Goal: Transaction & Acquisition: Purchase product/service

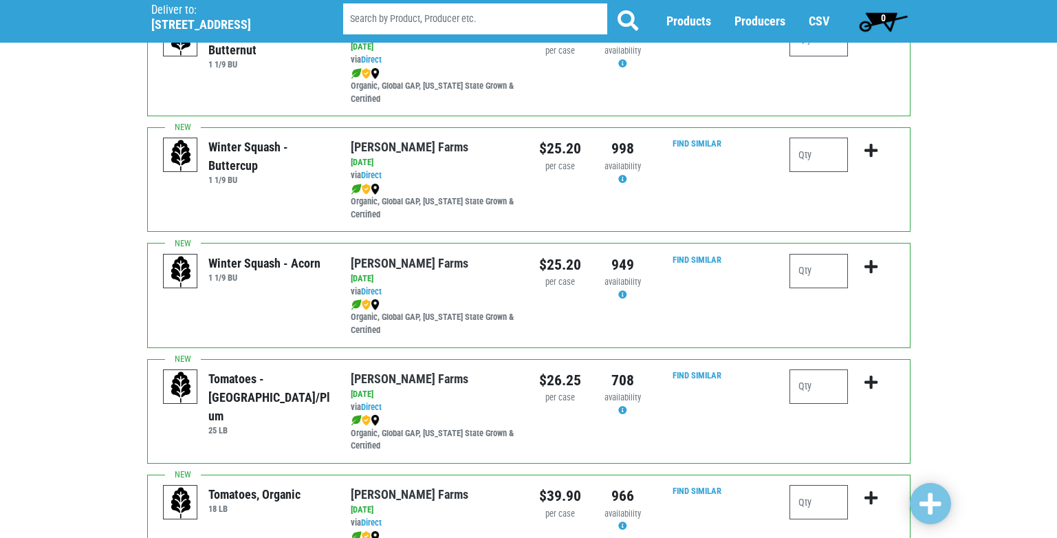
scroll to position [275, 0]
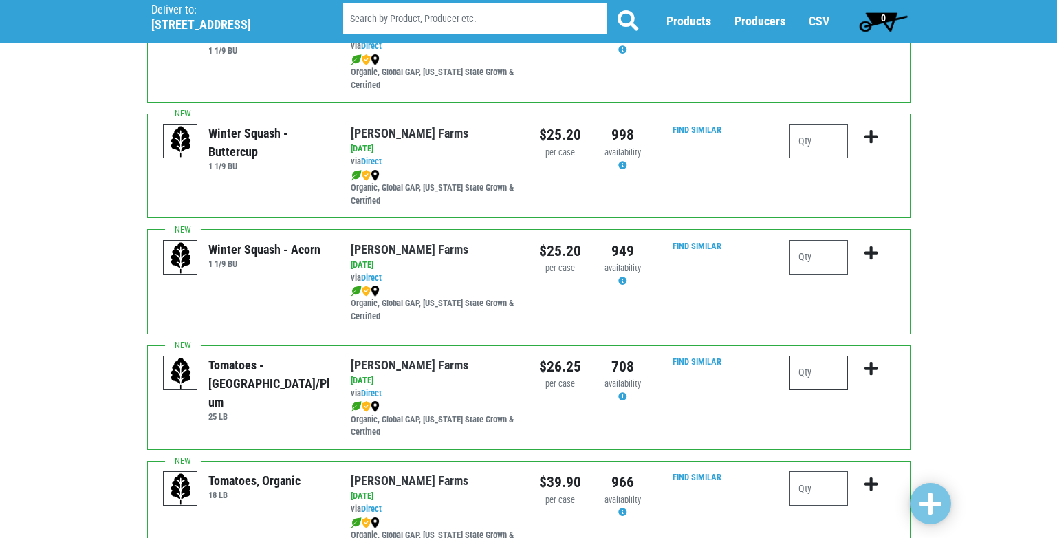
click at [813, 372] on input "number" at bounding box center [819, 373] width 58 height 34
type input "1"
click at [873, 367] on icon "submit" at bounding box center [871, 368] width 13 height 15
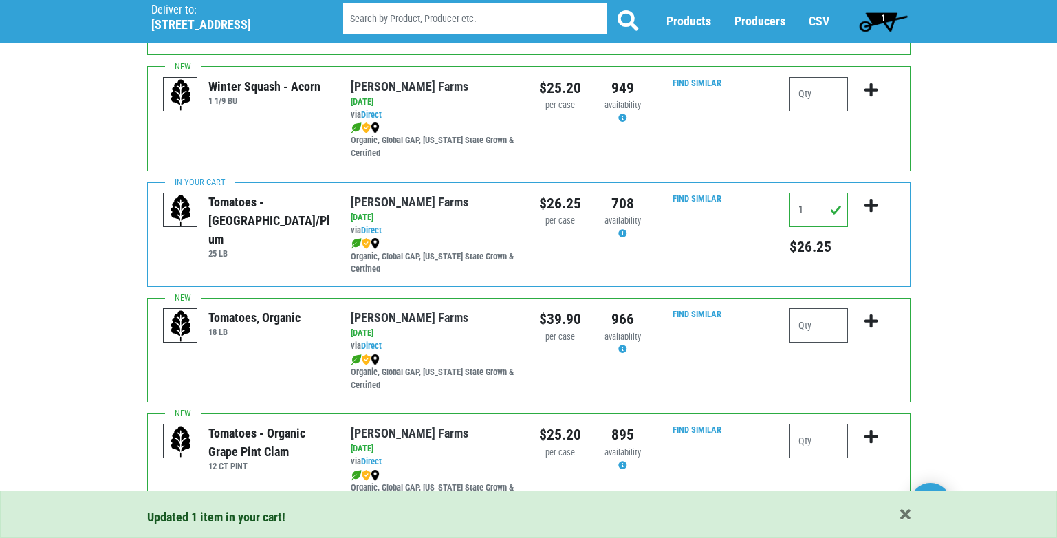
scroll to position [481, 0]
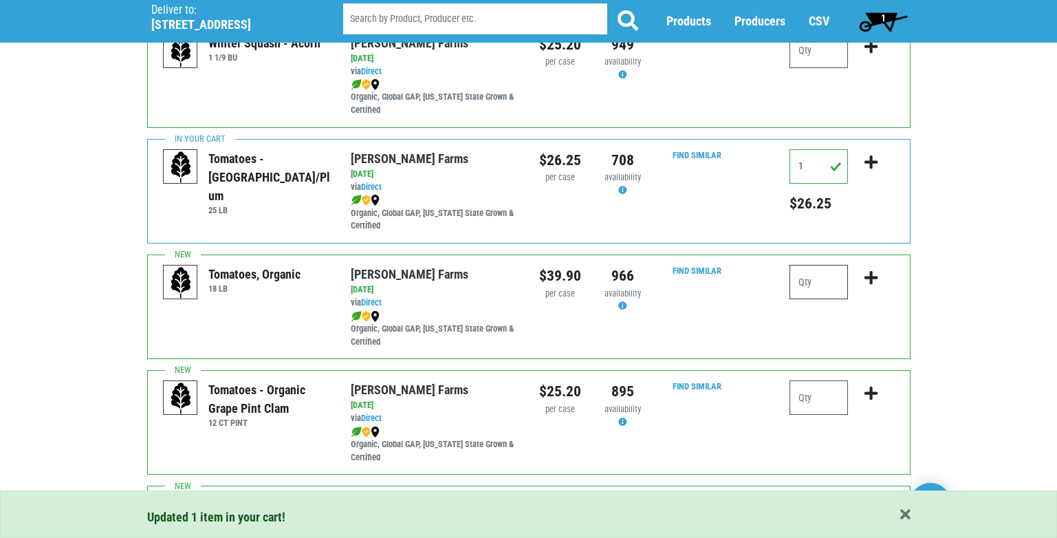
click at [812, 284] on input "number" at bounding box center [819, 282] width 58 height 34
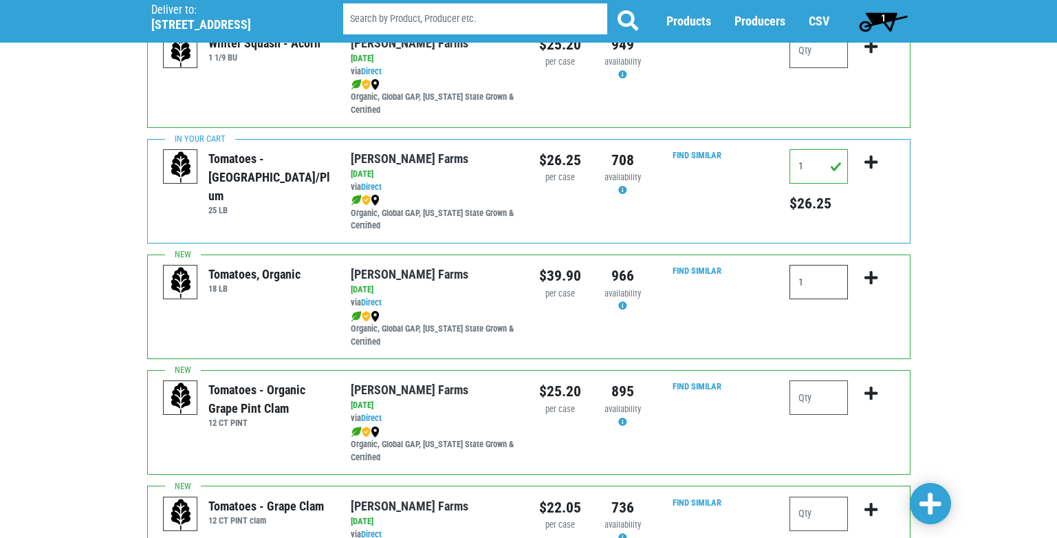
type input "1"
click at [871, 279] on icon "submit" at bounding box center [871, 277] width 13 height 15
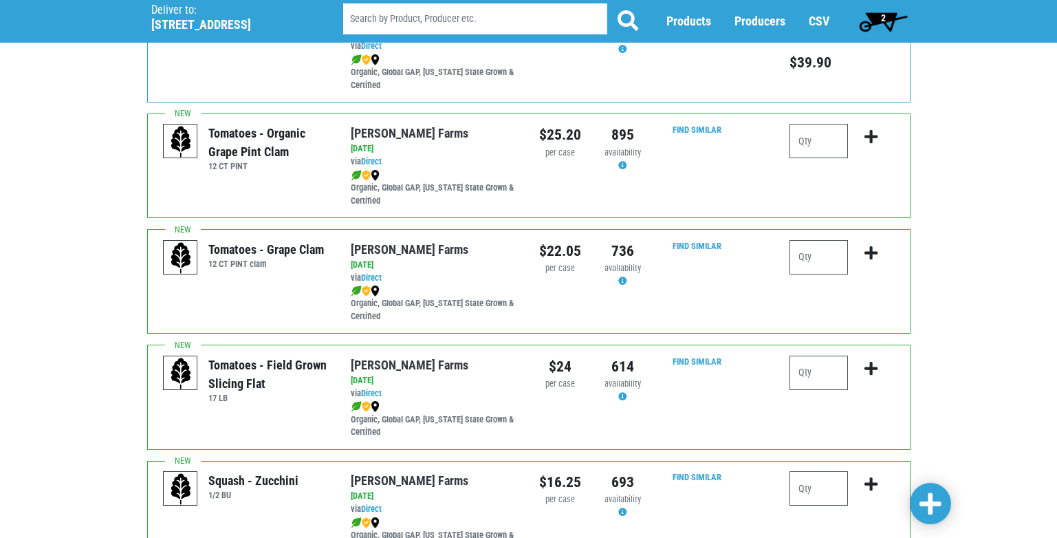
scroll to position [757, 0]
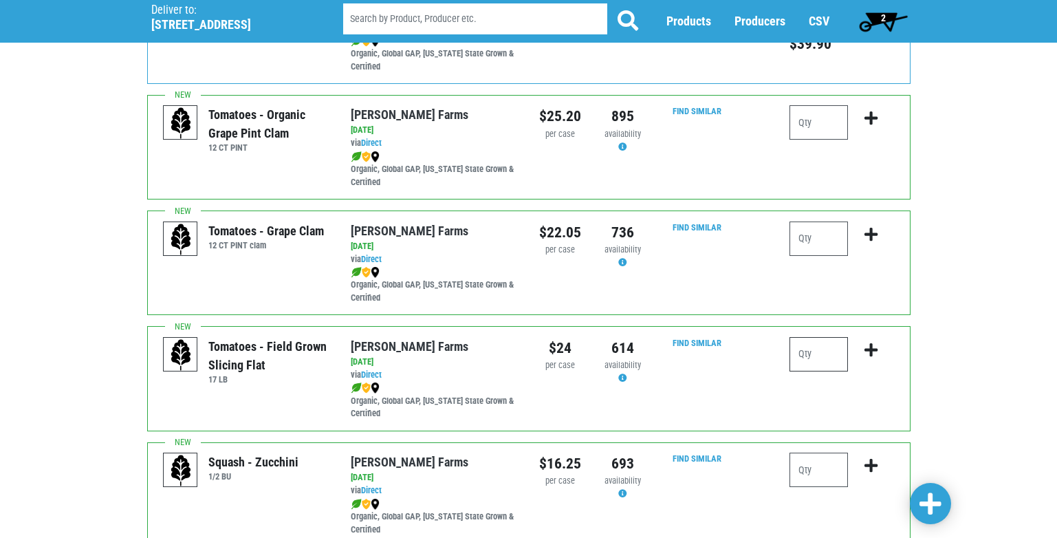
click at [805, 353] on input "number" at bounding box center [819, 354] width 58 height 34
type input "2"
click at [869, 345] on icon "submit" at bounding box center [871, 350] width 13 height 15
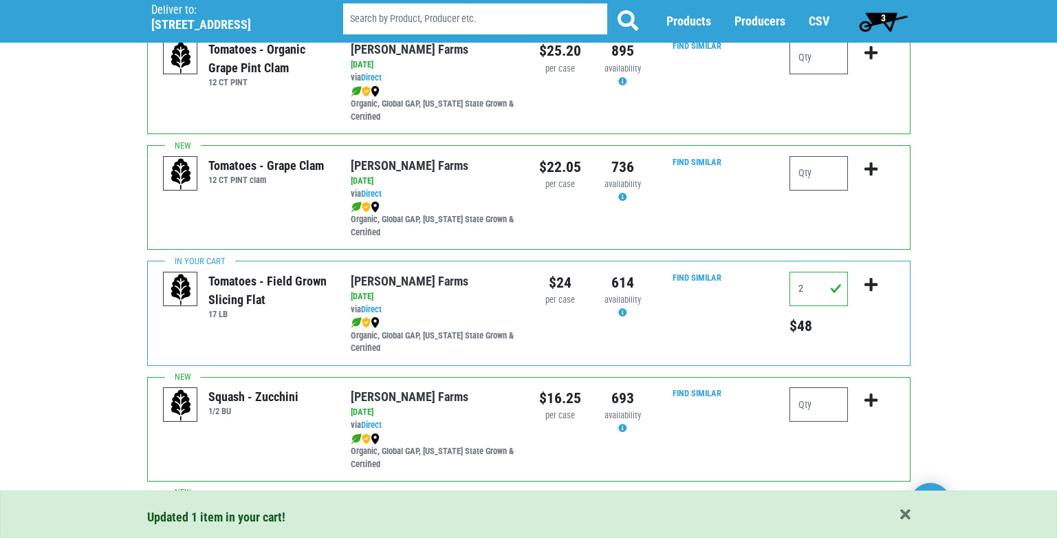
scroll to position [963, 0]
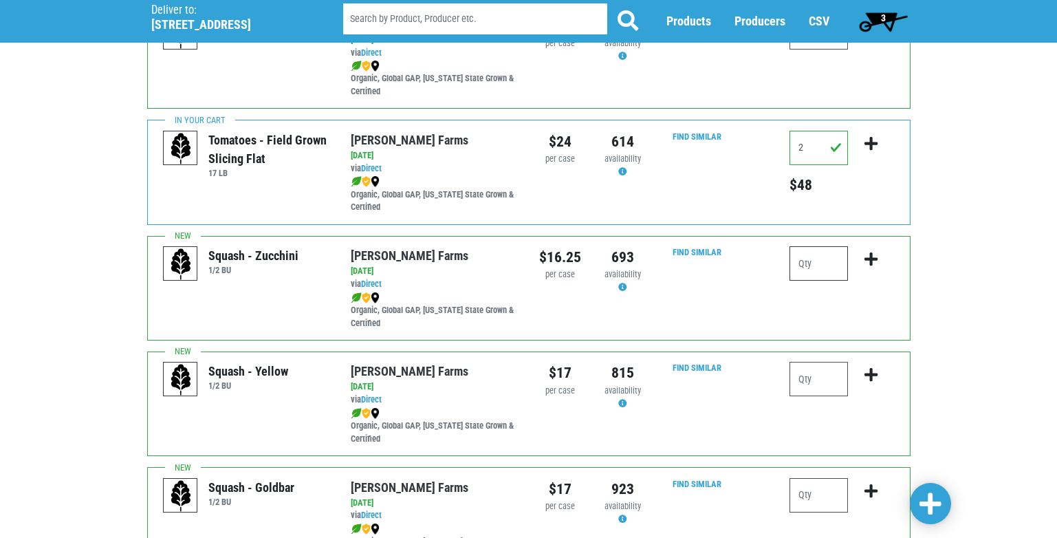
click at [799, 266] on input "number" at bounding box center [819, 263] width 58 height 34
type input "1"
click at [874, 257] on icon "submit" at bounding box center [871, 259] width 13 height 15
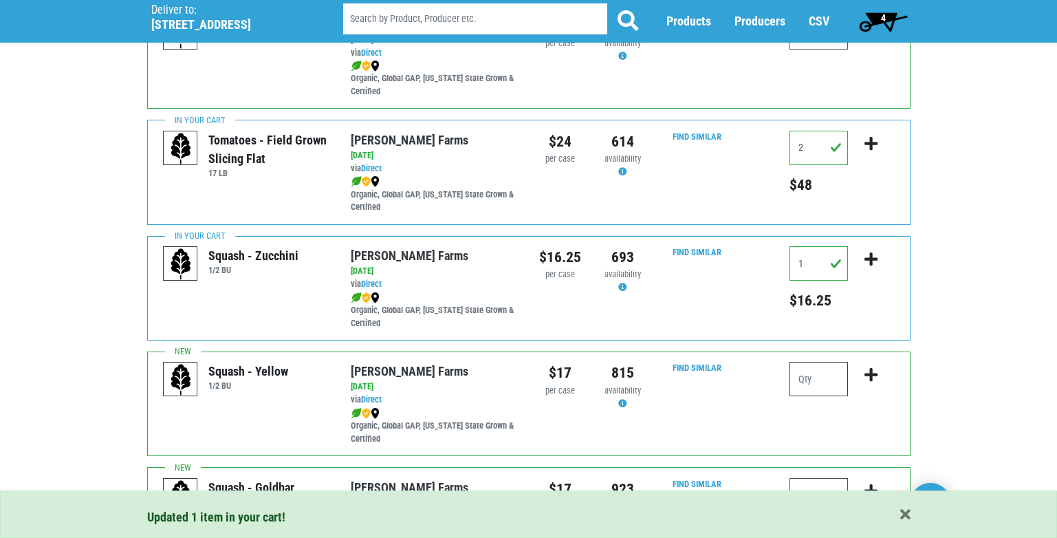
click at [804, 382] on input "number" at bounding box center [819, 379] width 58 height 34
type input "1"
click at [867, 372] on icon "submit" at bounding box center [871, 374] width 13 height 15
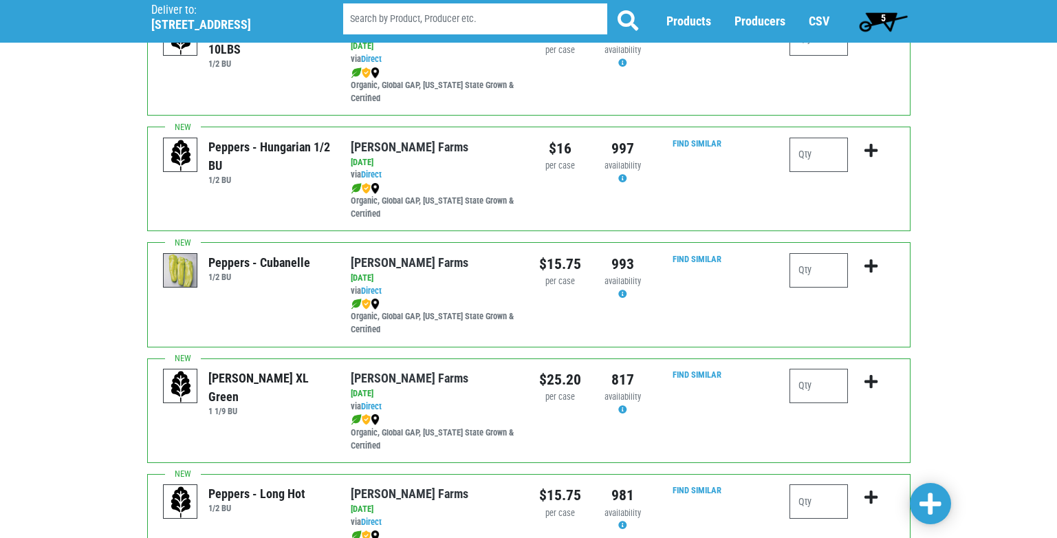
scroll to position [1788, 0]
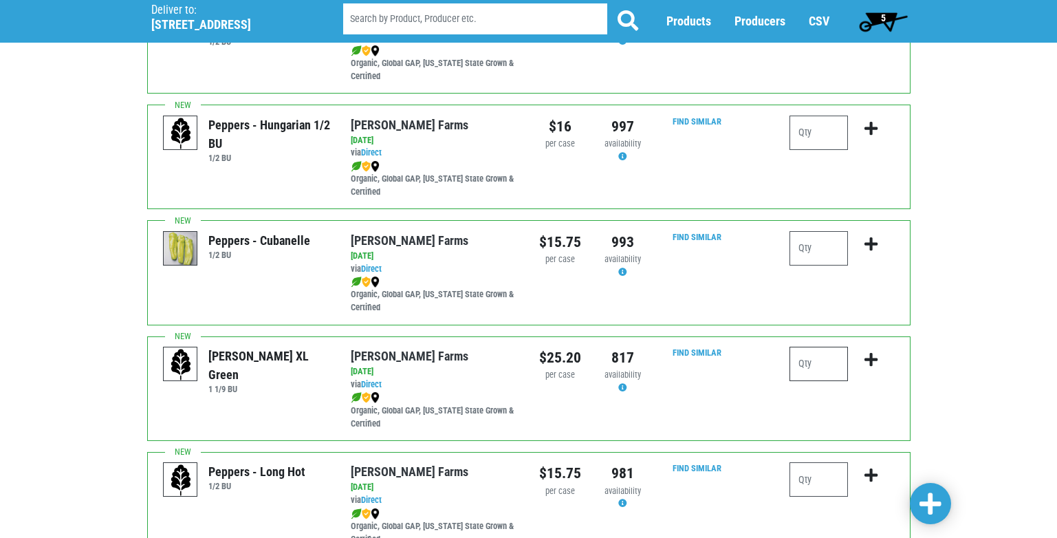
click at [795, 362] on input "number" at bounding box center [819, 364] width 58 height 34
type input "2"
click at [871, 358] on icon "submit" at bounding box center [871, 359] width 13 height 15
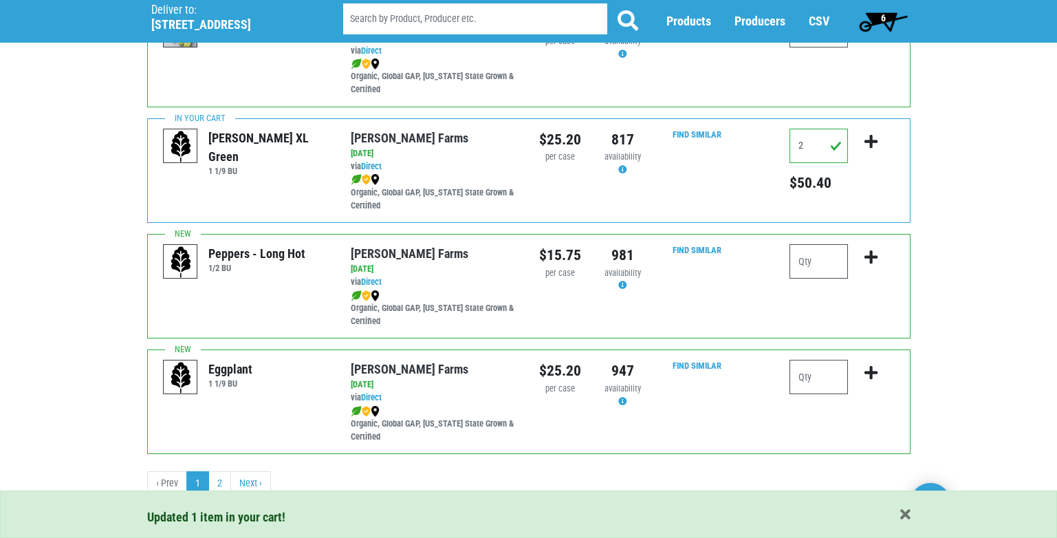
scroll to position [2010, 0]
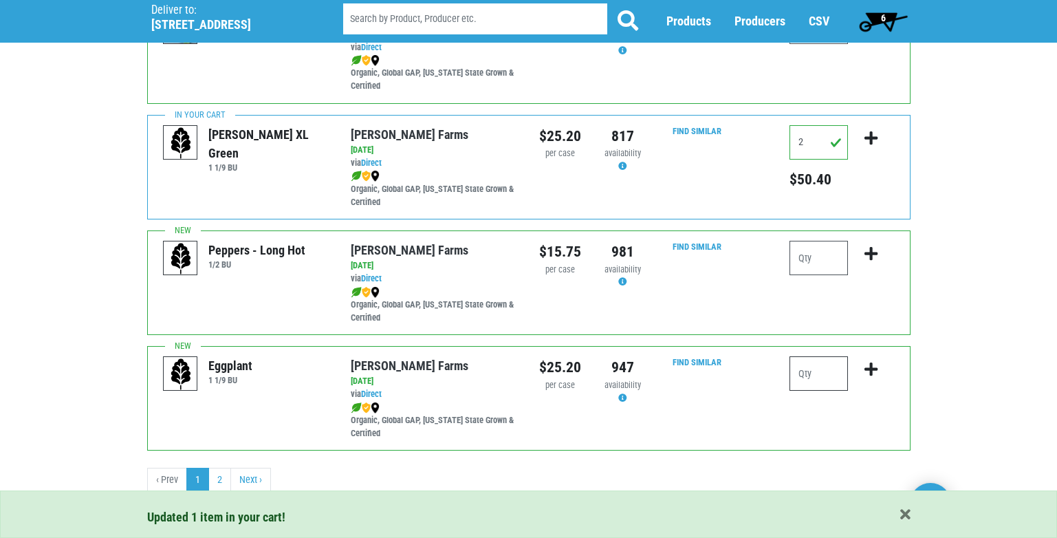
click at [797, 376] on input "number" at bounding box center [819, 373] width 58 height 34
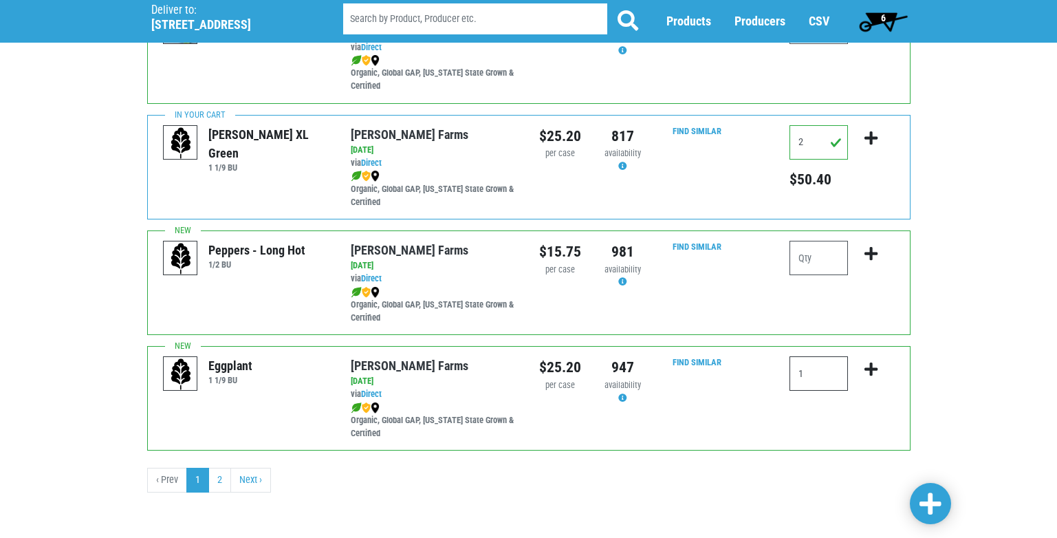
type input "1"
click at [870, 368] on icon "submit" at bounding box center [871, 369] width 13 height 15
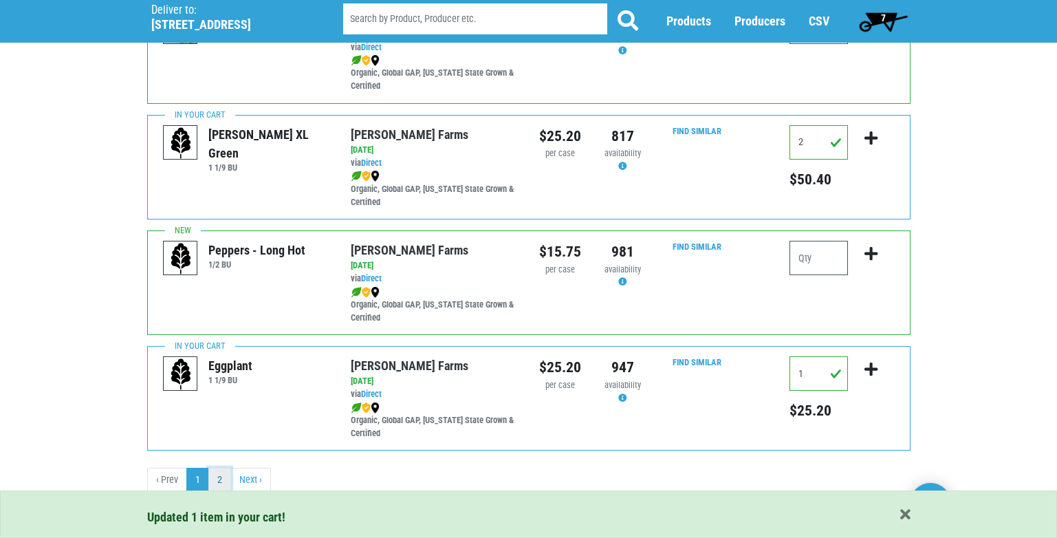
click at [221, 479] on link "2" at bounding box center [219, 480] width 23 height 25
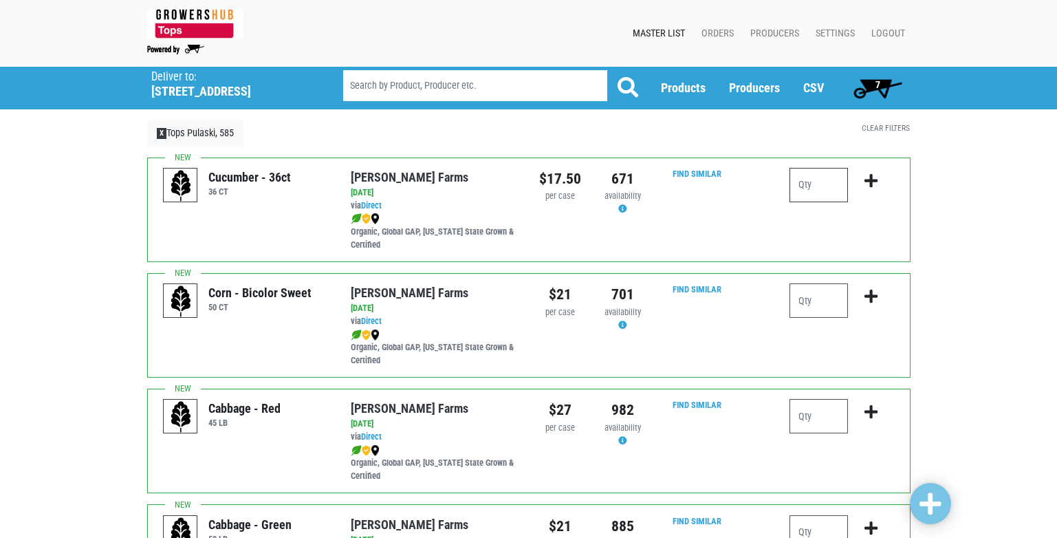
click at [808, 188] on input "number" at bounding box center [819, 185] width 58 height 34
type input "1"
click at [871, 184] on icon "submit" at bounding box center [871, 180] width 13 height 15
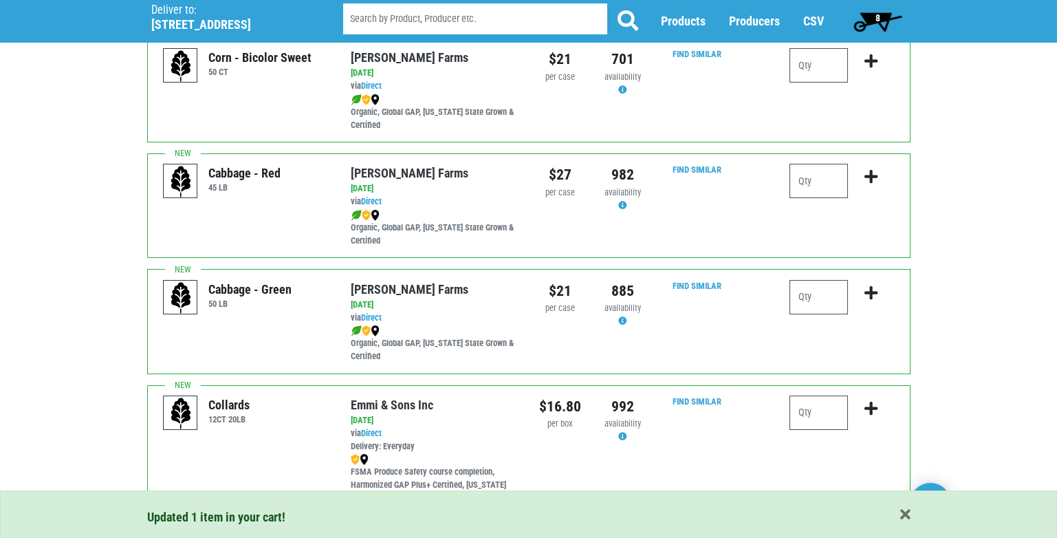
scroll to position [206, 0]
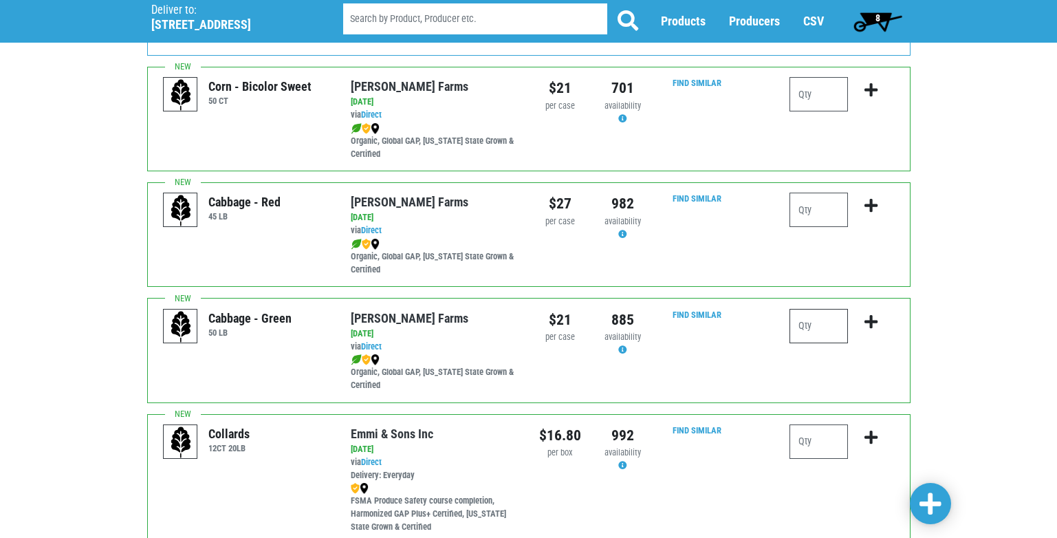
click at [800, 327] on input "number" at bounding box center [819, 326] width 58 height 34
type input "1"
click at [874, 323] on icon "submit" at bounding box center [871, 321] width 13 height 15
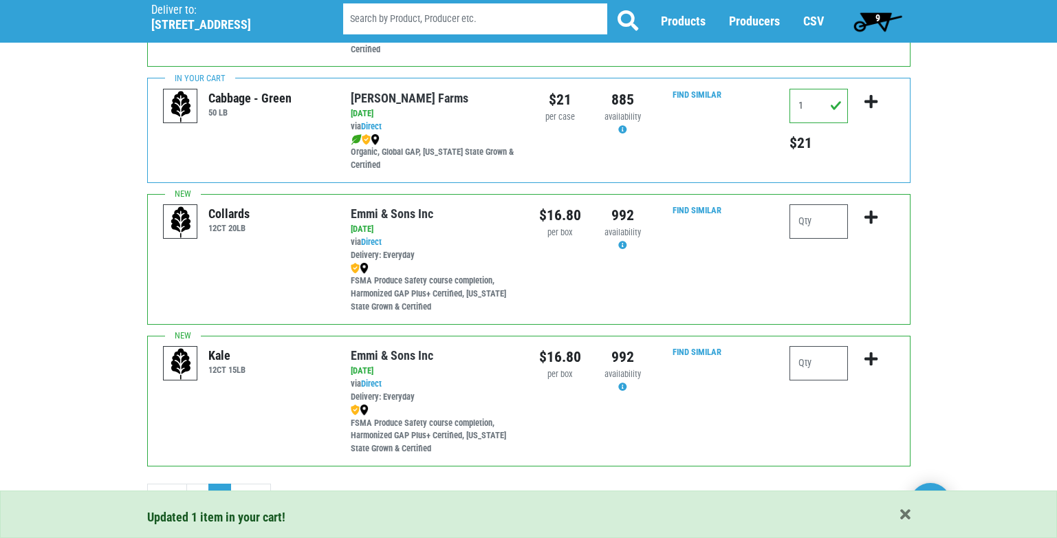
scroll to position [442, 0]
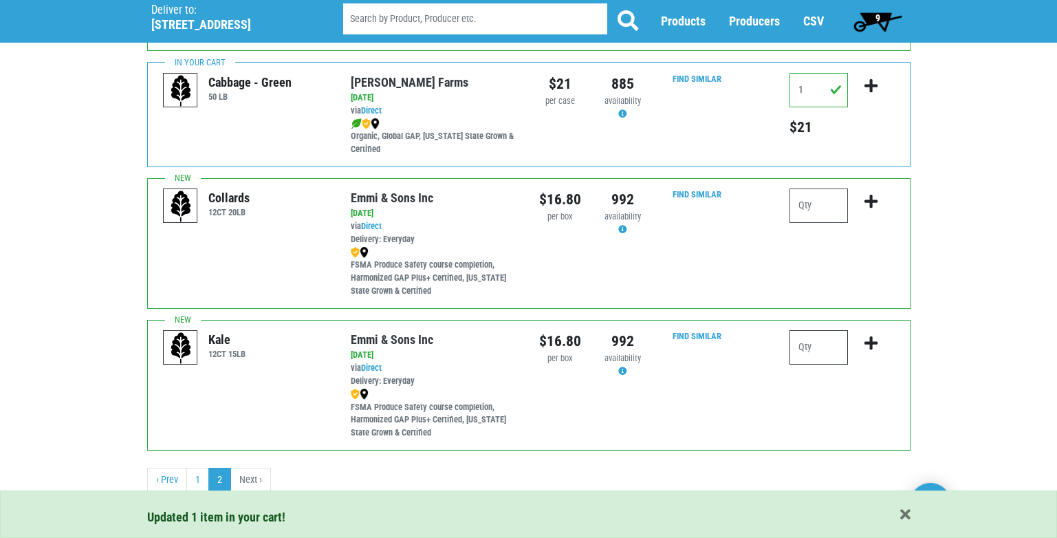
click at [808, 345] on input "number" at bounding box center [819, 347] width 58 height 34
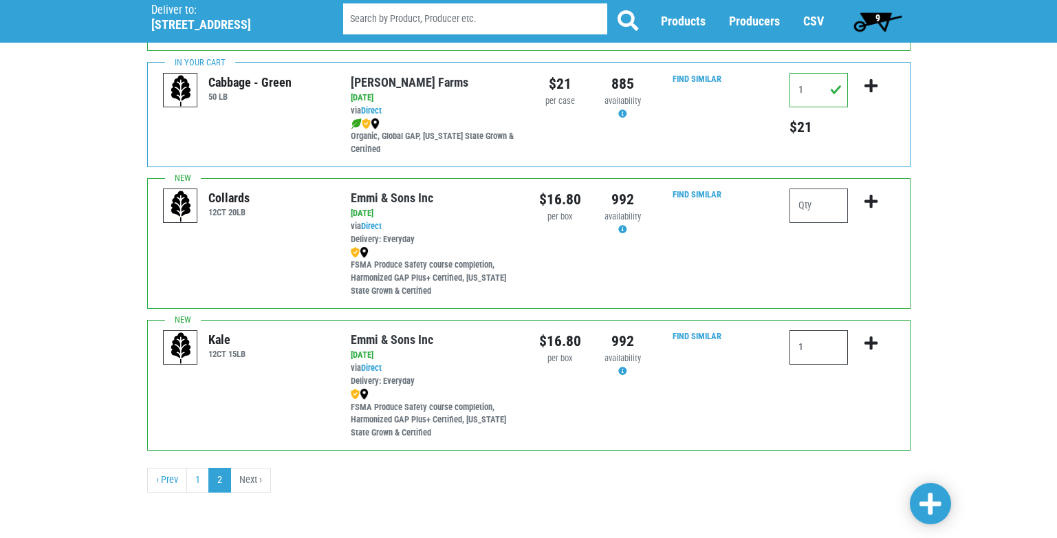
type input "1"
click at [869, 345] on icon "submit" at bounding box center [871, 343] width 13 height 15
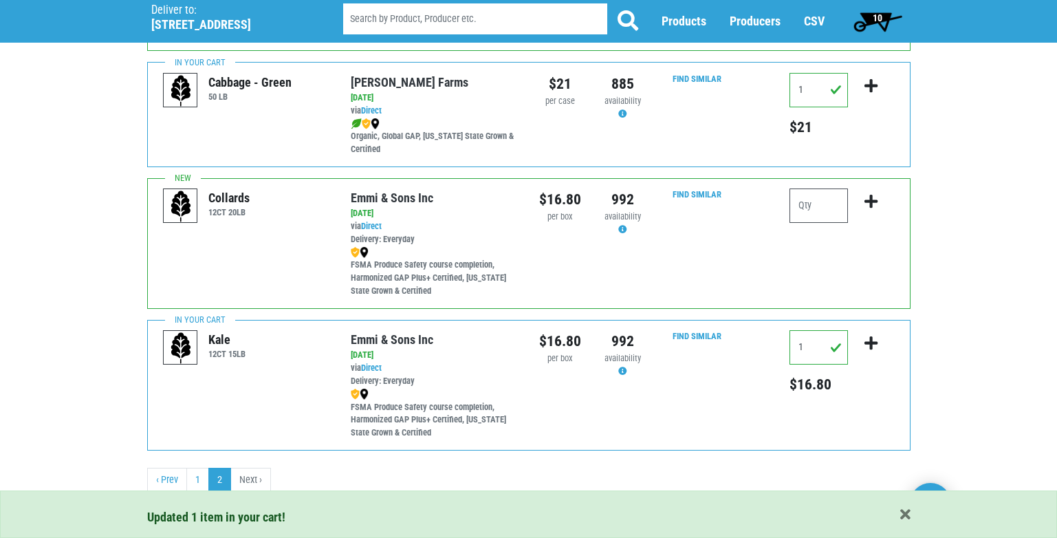
click at [882, 14] on span "10" at bounding box center [878, 17] width 10 height 11
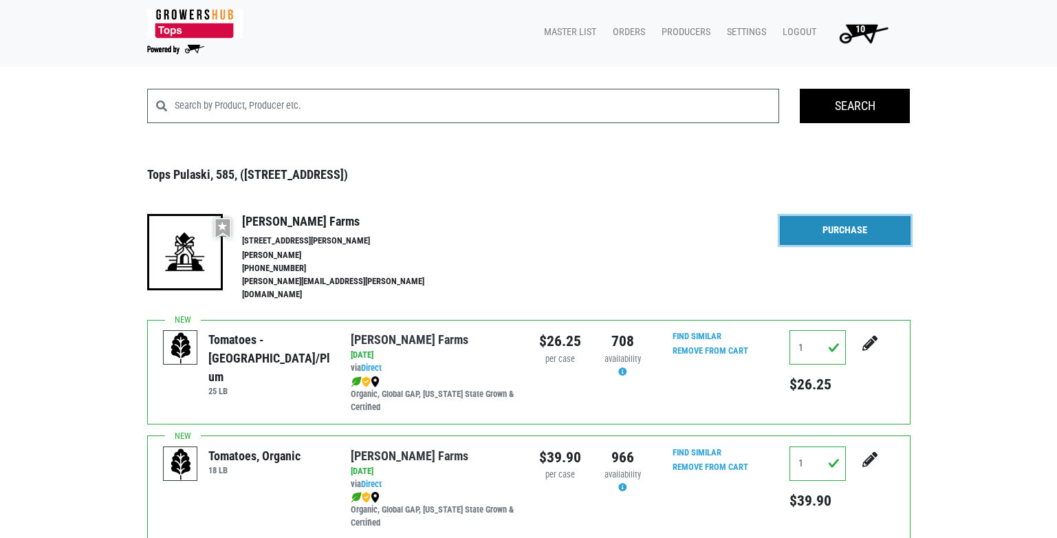
click at [874, 228] on link "Purchase" at bounding box center [845, 230] width 131 height 29
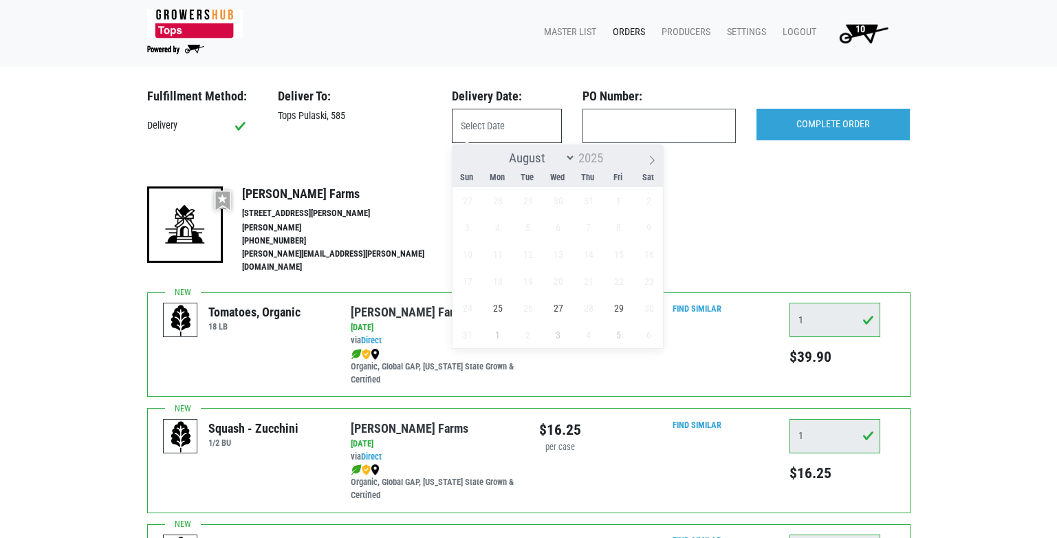
click at [497, 120] on input "text" at bounding box center [507, 126] width 110 height 34
click at [497, 308] on span "25" at bounding box center [497, 307] width 27 height 27
type input "[DATE]"
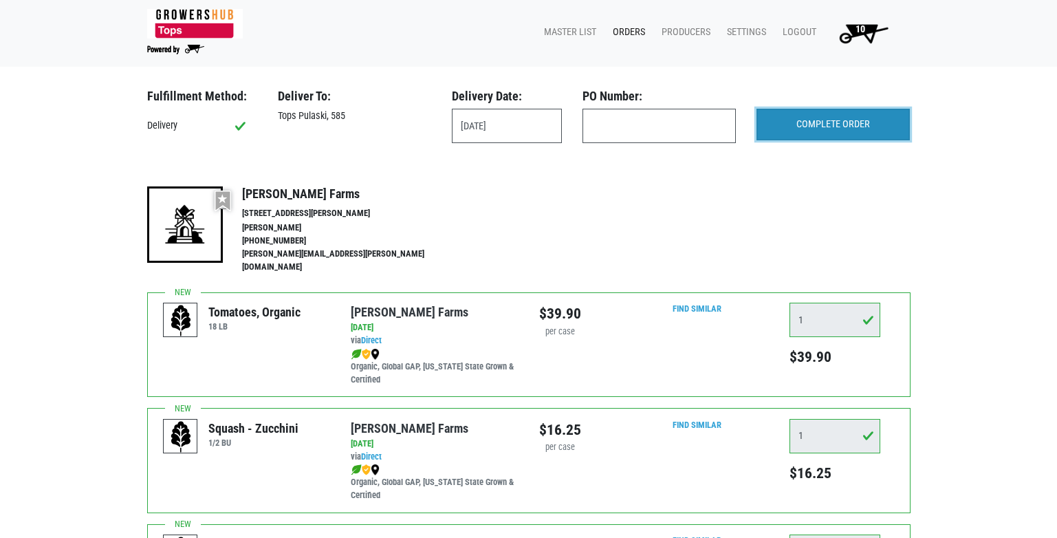
click at [827, 122] on input "COMPLETE ORDER" at bounding box center [833, 125] width 153 height 32
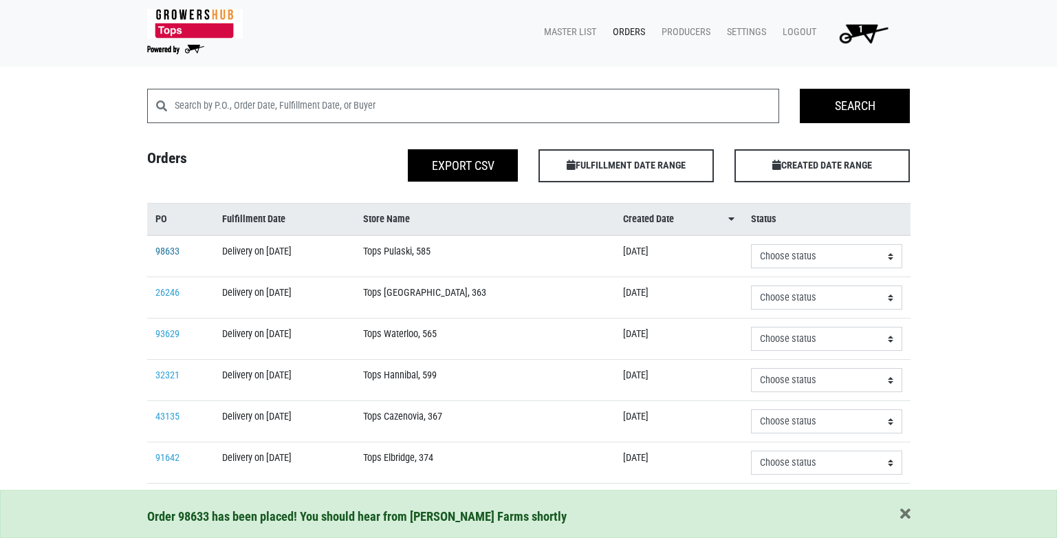
click at [166, 247] on link "98633" at bounding box center [167, 252] width 24 height 12
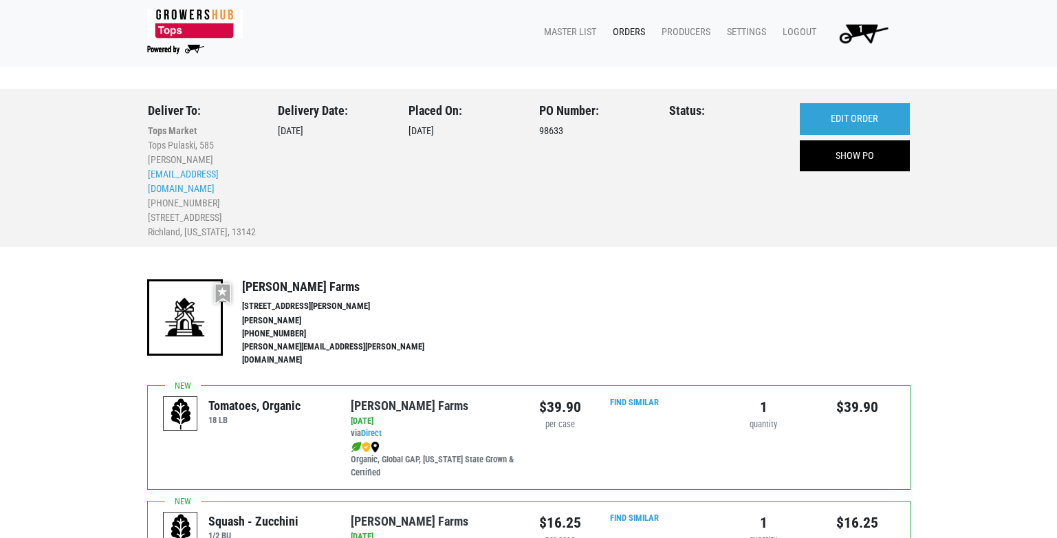
click at [858, 31] on span "1" at bounding box center [860, 29] width 5 height 12
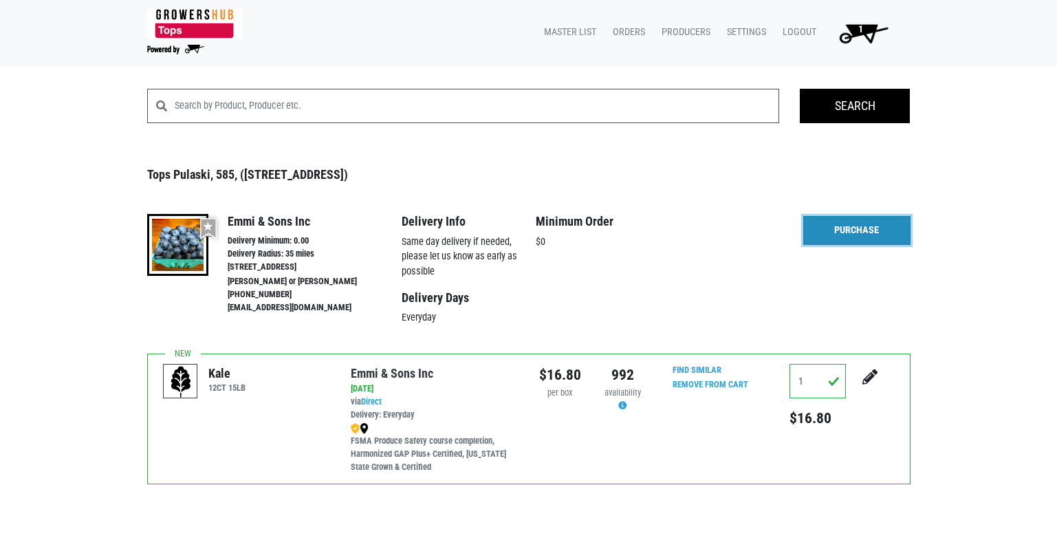
click at [872, 226] on link "Purchase" at bounding box center [856, 230] width 107 height 29
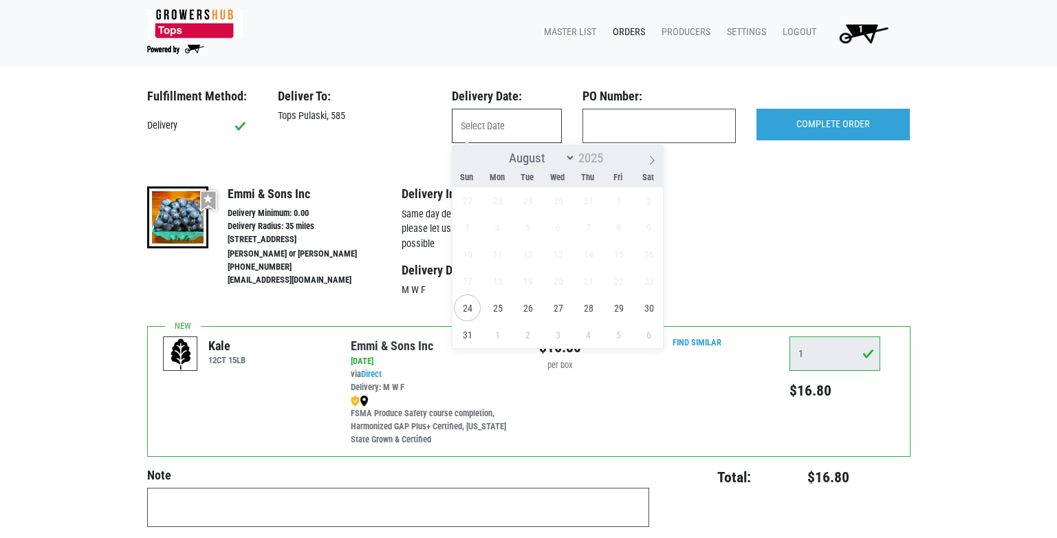
click at [517, 124] on input "text" at bounding box center [507, 126] width 110 height 34
click at [503, 310] on span "25" at bounding box center [497, 307] width 27 height 27
type input "[DATE]"
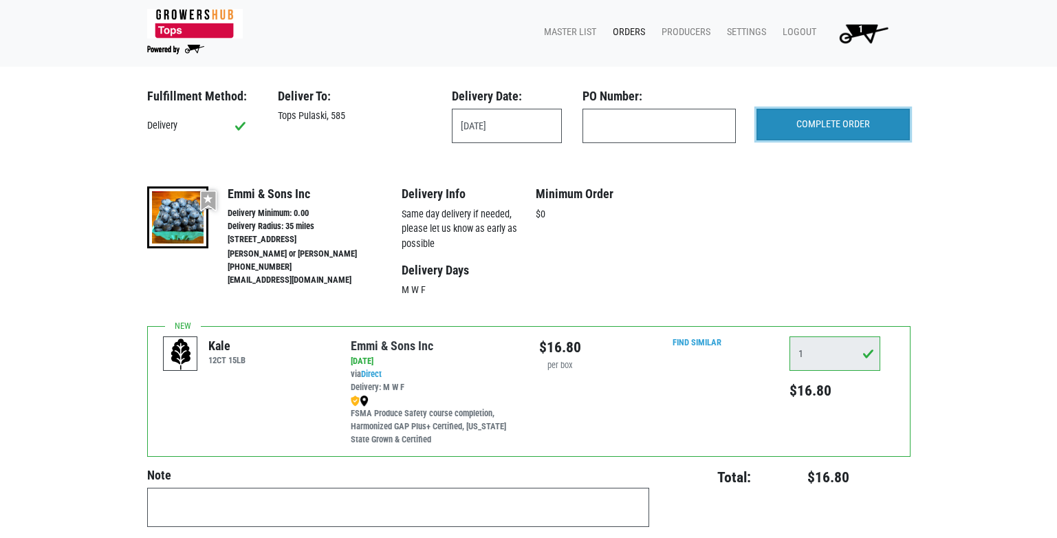
click at [818, 131] on input "COMPLETE ORDER" at bounding box center [833, 125] width 153 height 32
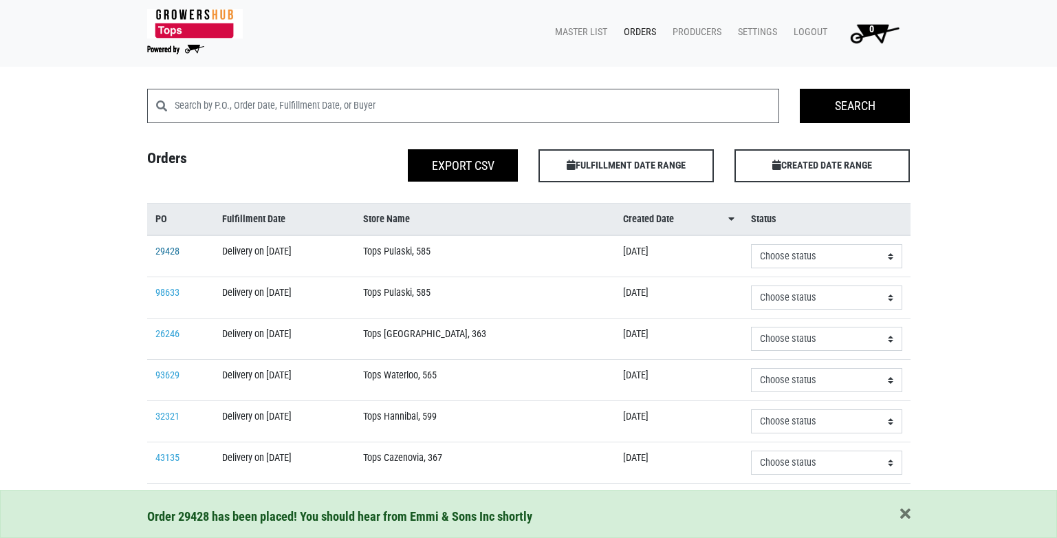
click at [172, 252] on link "29428" at bounding box center [167, 252] width 24 height 12
